Goal: Navigation & Orientation: Find specific page/section

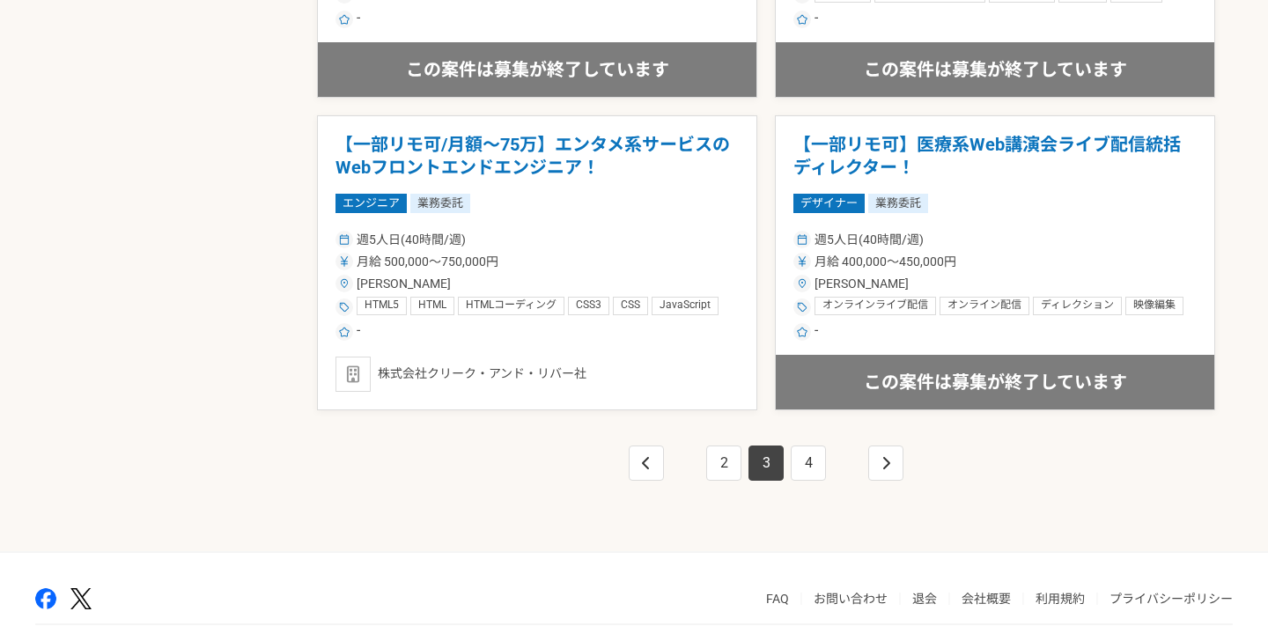
scroll to position [3150, 0]
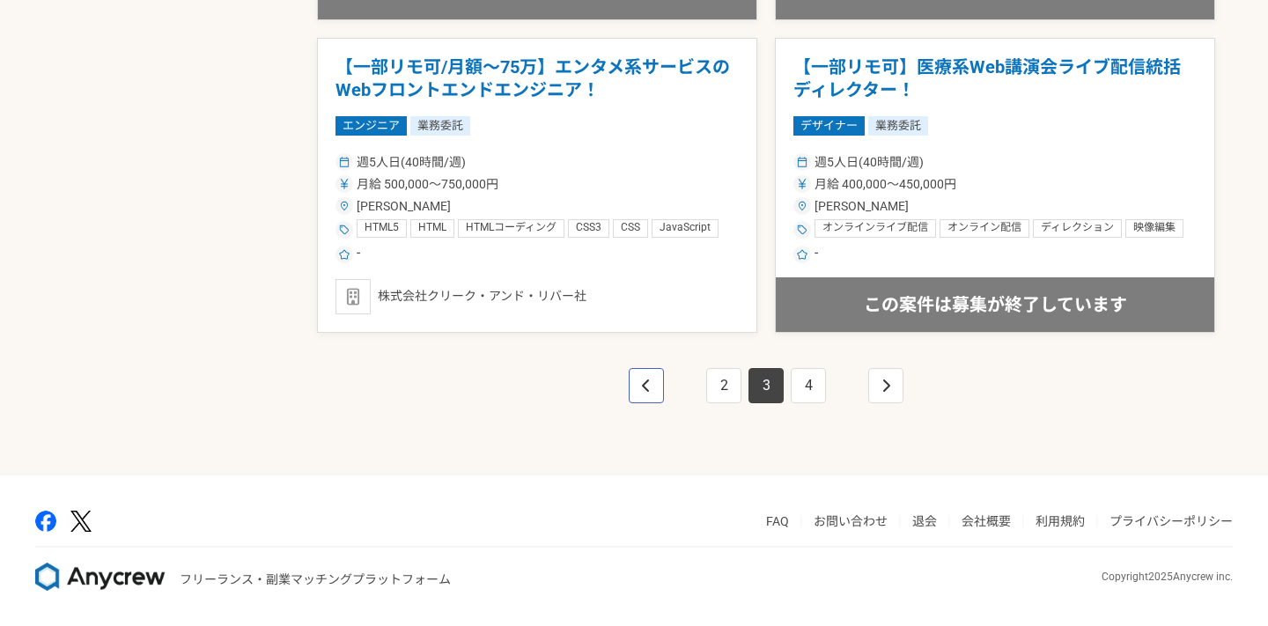
click at [653, 391] on link "pagination" at bounding box center [646, 385] width 35 height 35
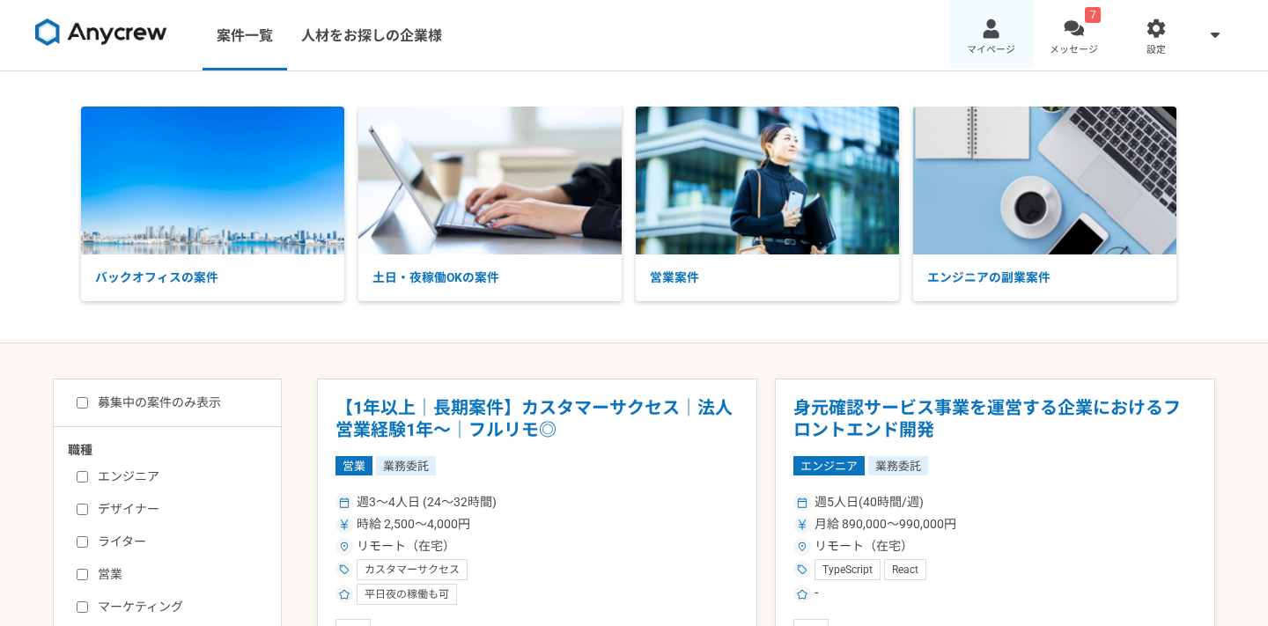
click at [988, 19] on div at bounding box center [991, 28] width 20 height 20
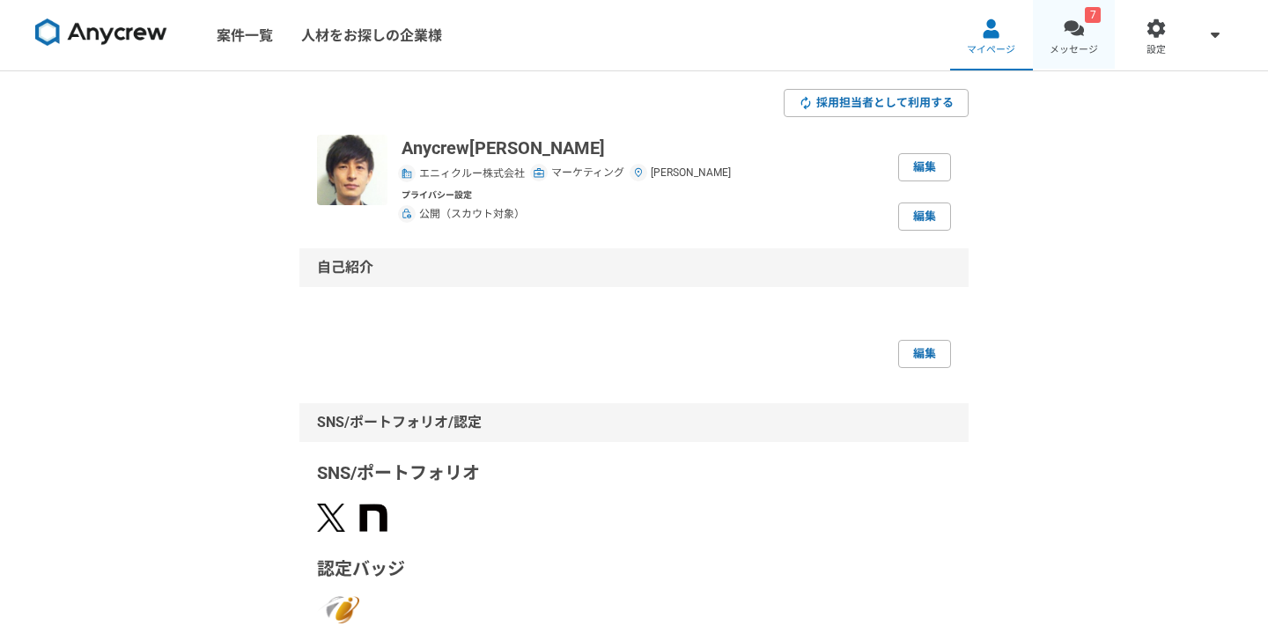
click at [1070, 58] on link "7 メッセージ" at bounding box center [1074, 35] width 83 height 70
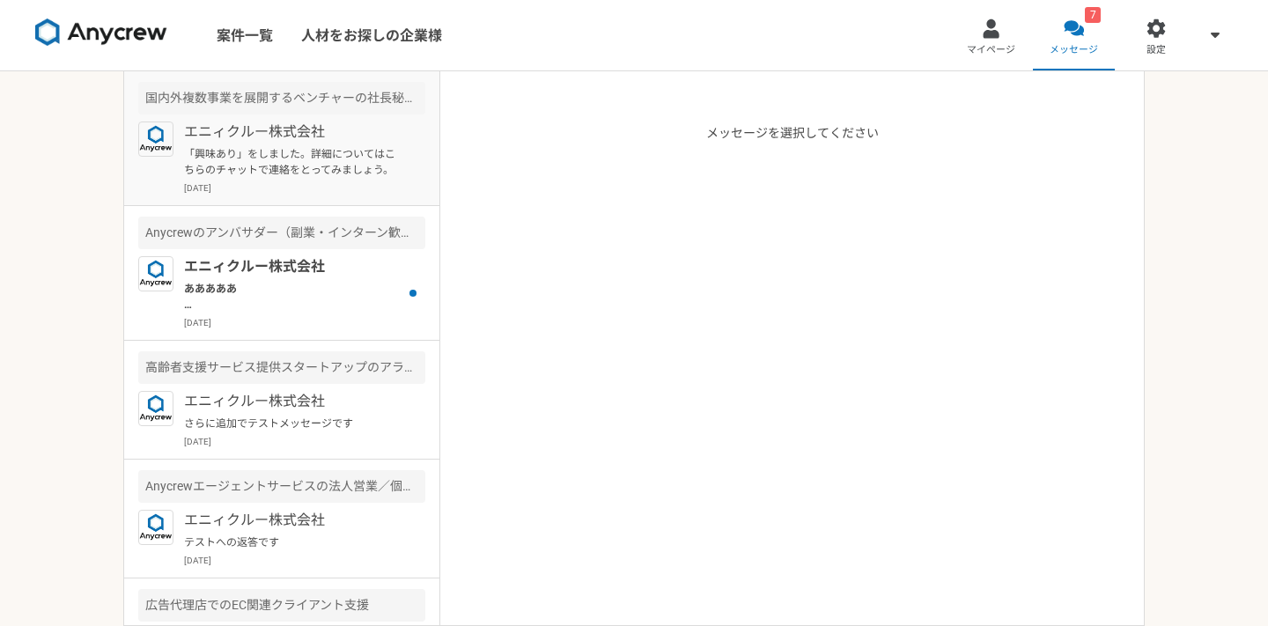
click at [301, 147] on p "「興味あり」をしました。詳細についてはこちらのチャットで連絡をとってみましょう。" at bounding box center [292, 162] width 217 height 32
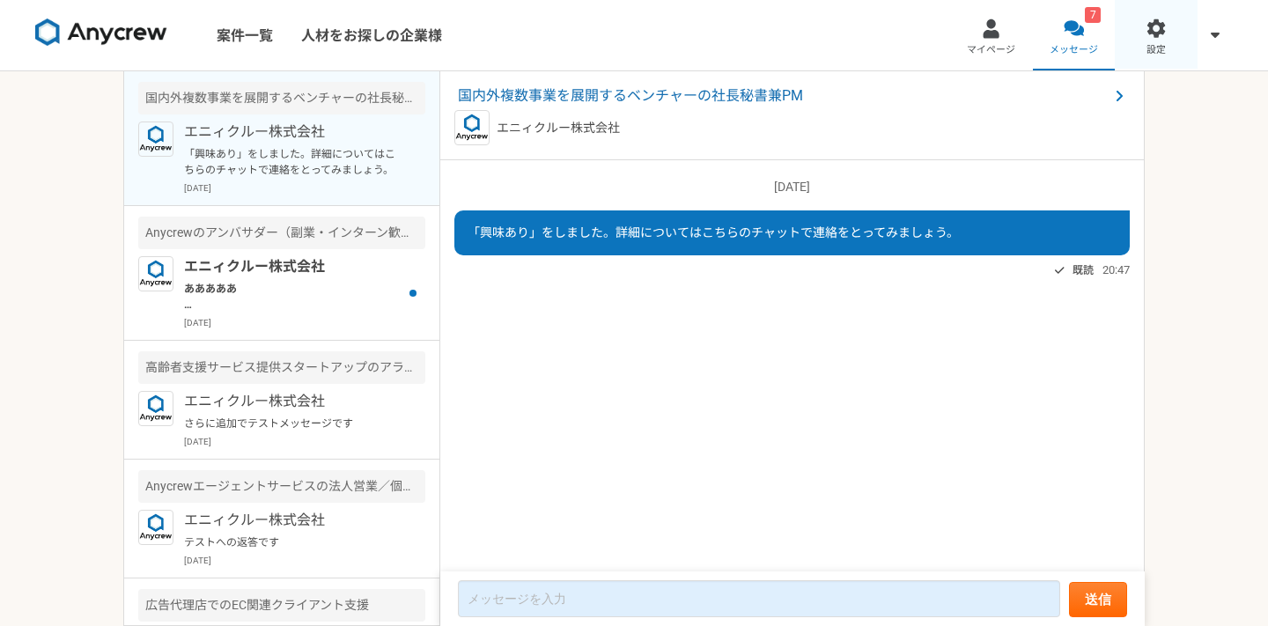
click at [1168, 40] on link "設定" at bounding box center [1155, 35] width 83 height 70
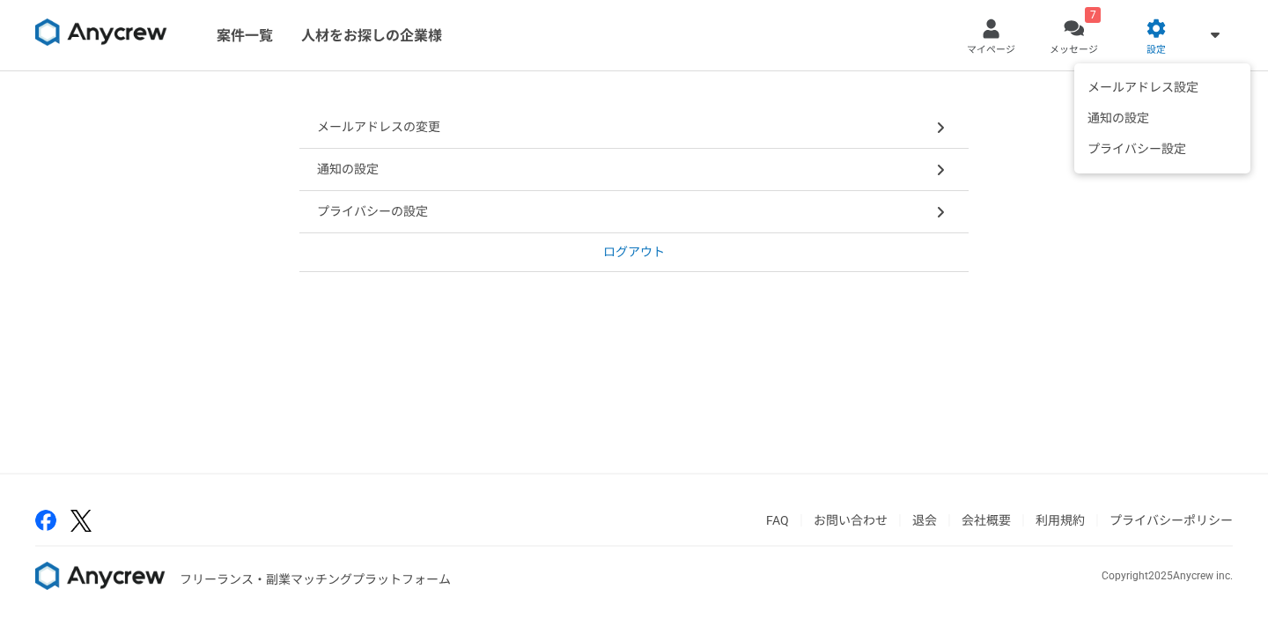
click at [1213, 46] on div "メールアドレス設定 通知の設定 プライバシー設定" at bounding box center [1214, 35] width 35 height 70
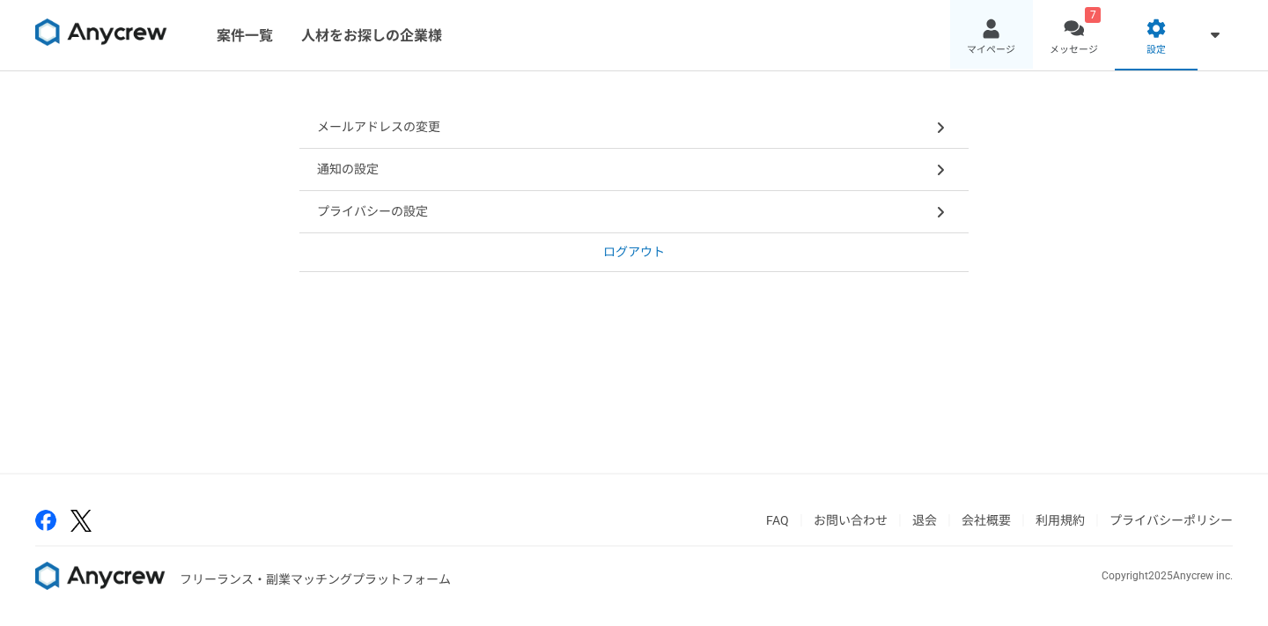
click at [1005, 48] on span "マイページ" at bounding box center [991, 50] width 48 height 14
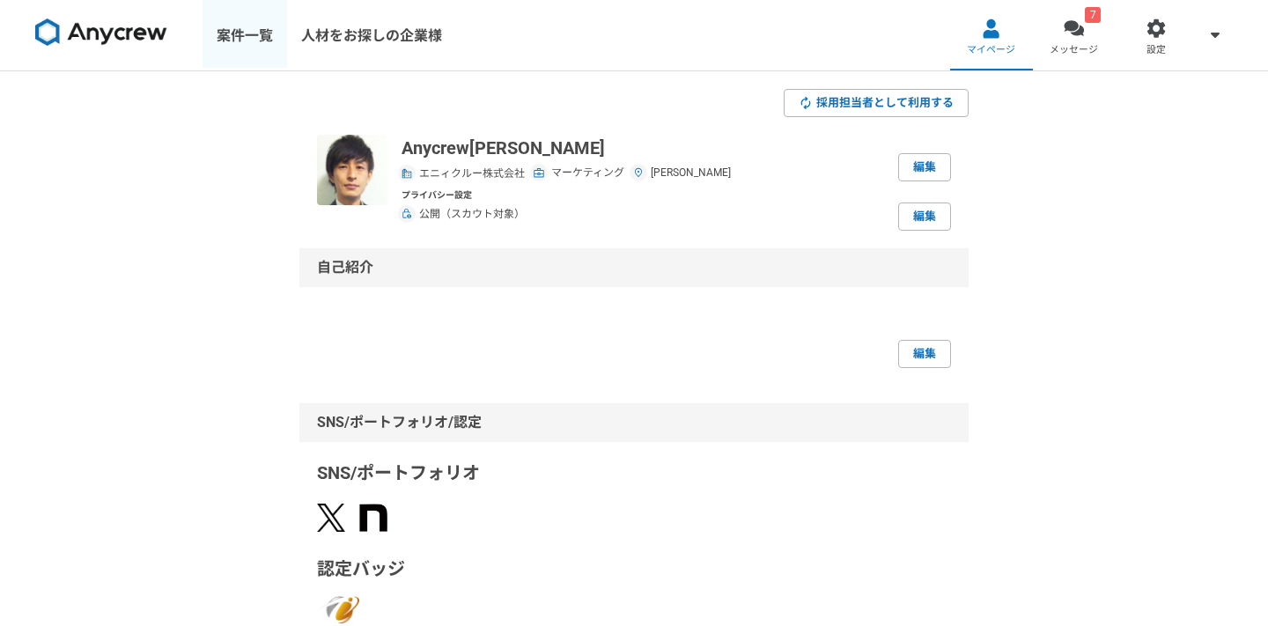
click at [233, 36] on link "案件一覧" at bounding box center [244, 35] width 85 height 70
